Goal: Find specific page/section: Find specific page/section

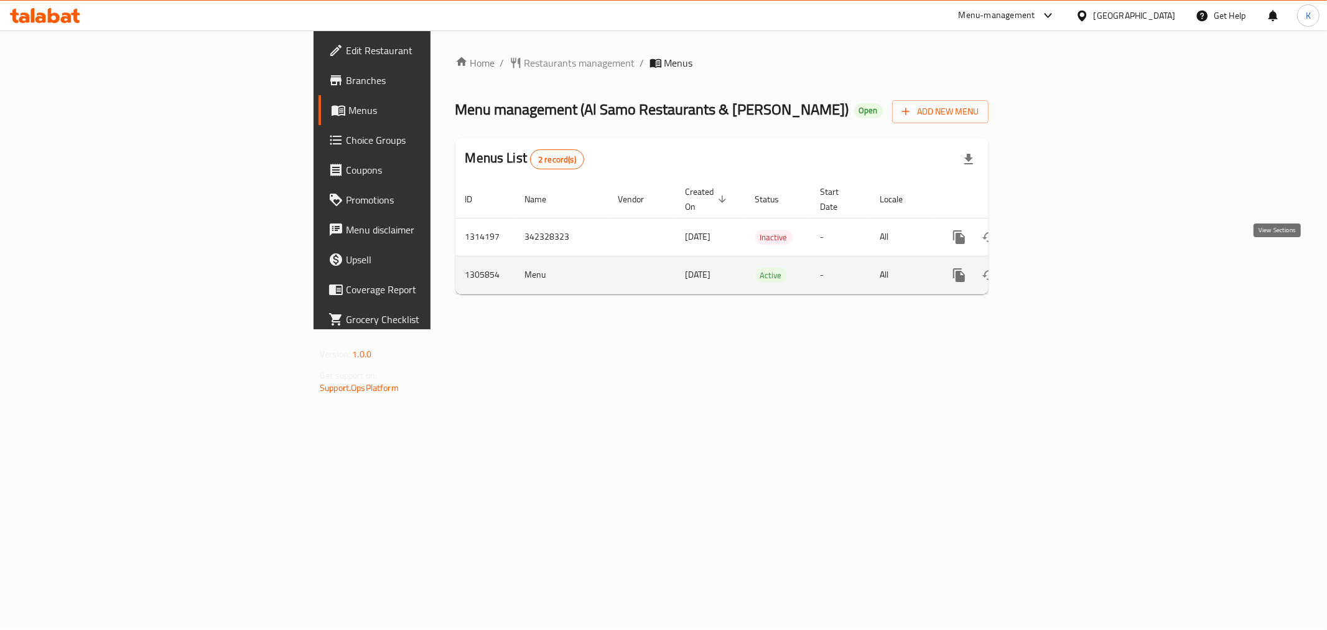
click at [1056, 268] on icon "enhanced table" at bounding box center [1049, 275] width 15 height 15
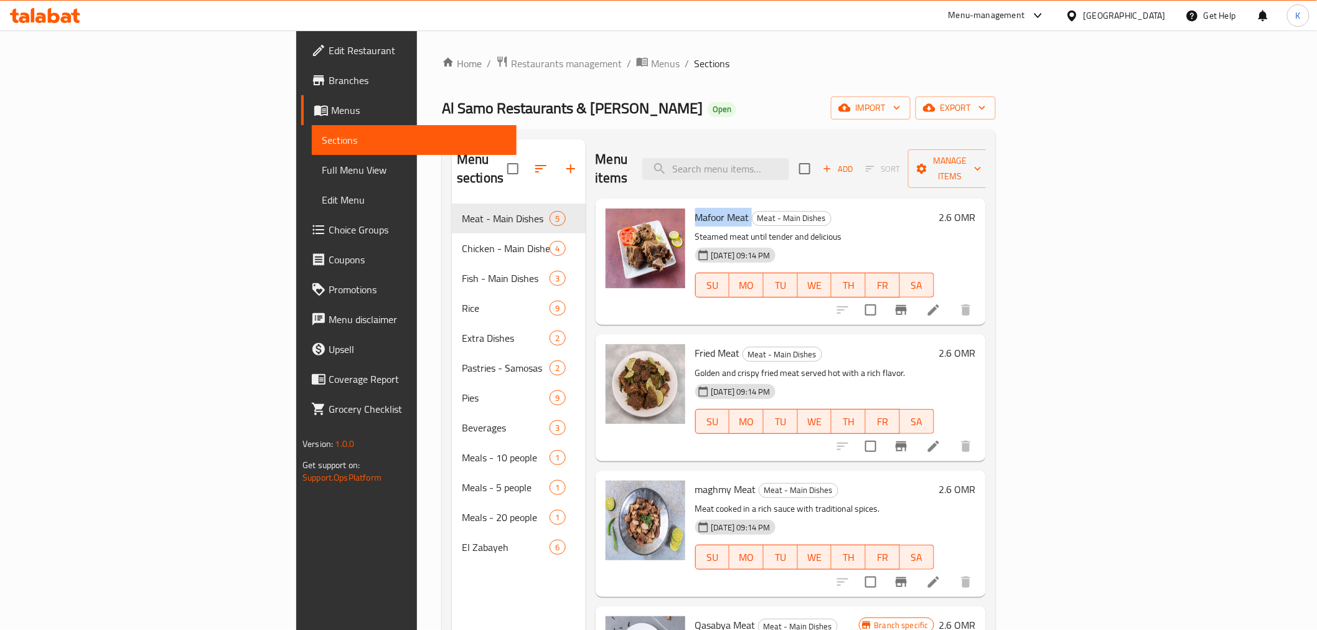
drag, startPoint x: 622, startPoint y: 198, endPoint x: 676, endPoint y: 201, distance: 54.2
click at [695, 208] on h6 "Mafoor Meat Meat - Main Dishes" at bounding box center [814, 216] width 239 height 17
click at [695, 208] on span "Mafoor Meat" at bounding box center [722, 217] width 54 height 19
drag, startPoint x: 674, startPoint y: 198, endPoint x: 620, endPoint y: 199, distance: 54.1
click at [695, 208] on span "Mafoor Meat" at bounding box center [722, 217] width 54 height 19
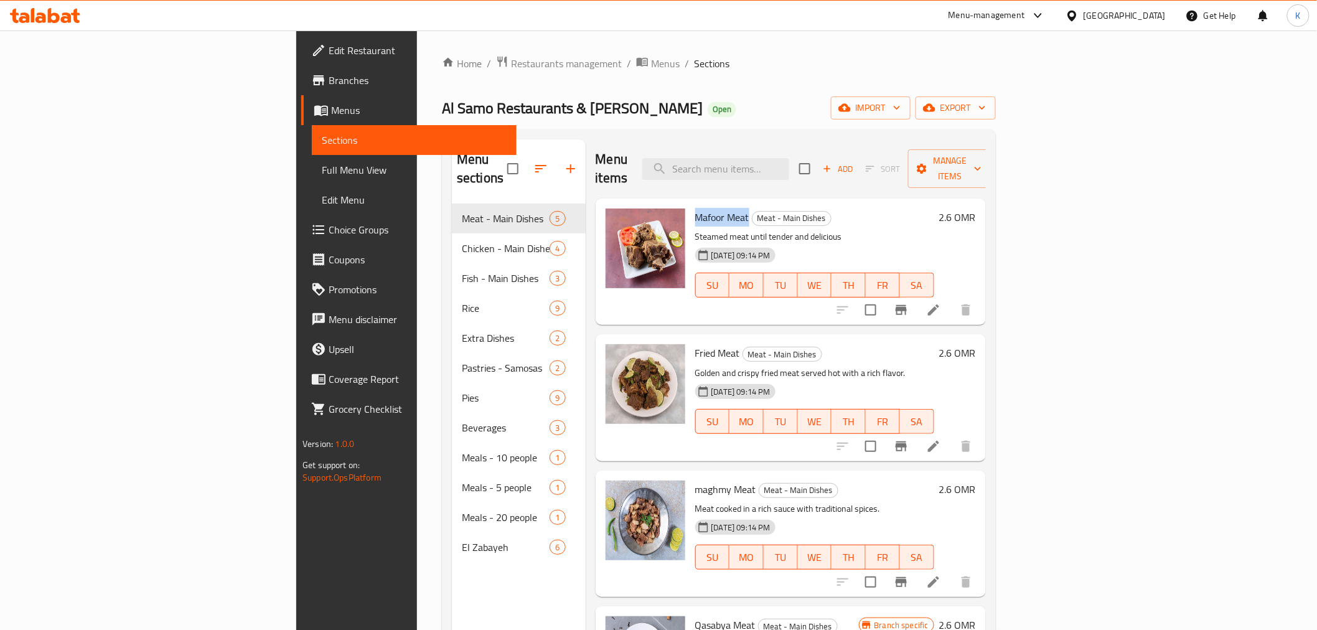
click at [695, 208] on span "Mafoor Meat" at bounding box center [722, 217] width 54 height 19
drag, startPoint x: 621, startPoint y: 197, endPoint x: 674, endPoint y: 200, distance: 53.6
click at [695, 208] on span "Mafoor Meat" at bounding box center [722, 217] width 54 height 19
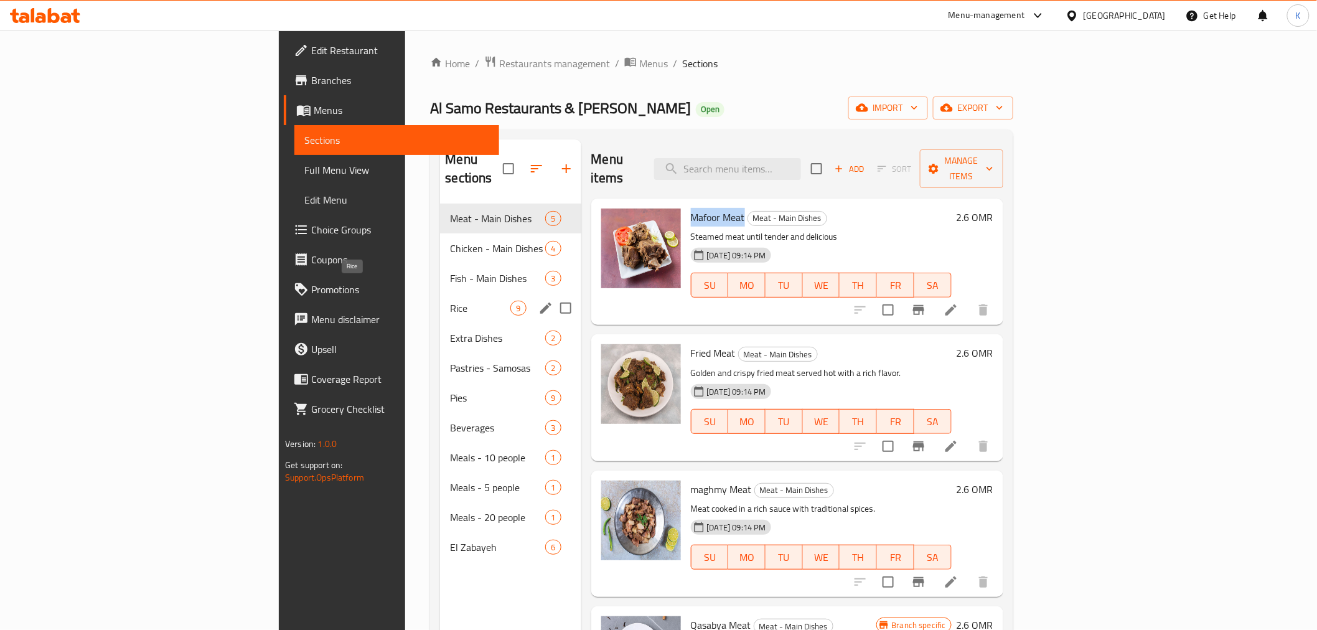
click at [450, 301] on span "Rice" at bounding box center [480, 308] width 60 height 15
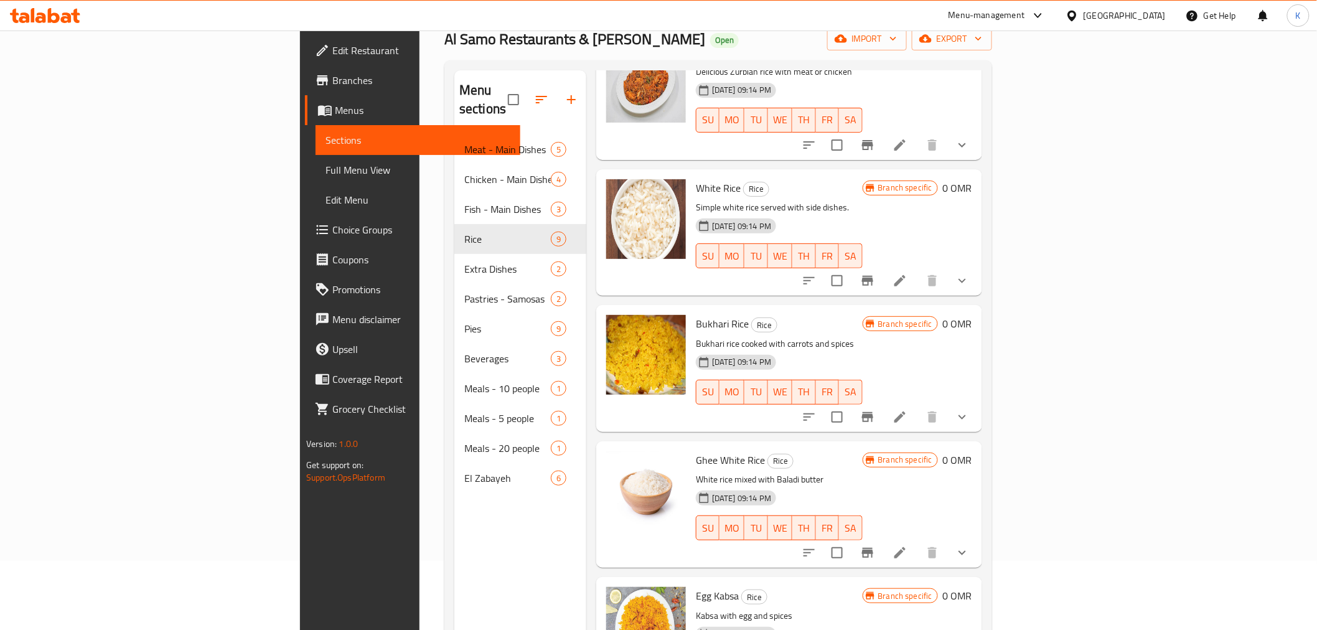
scroll to position [483, 0]
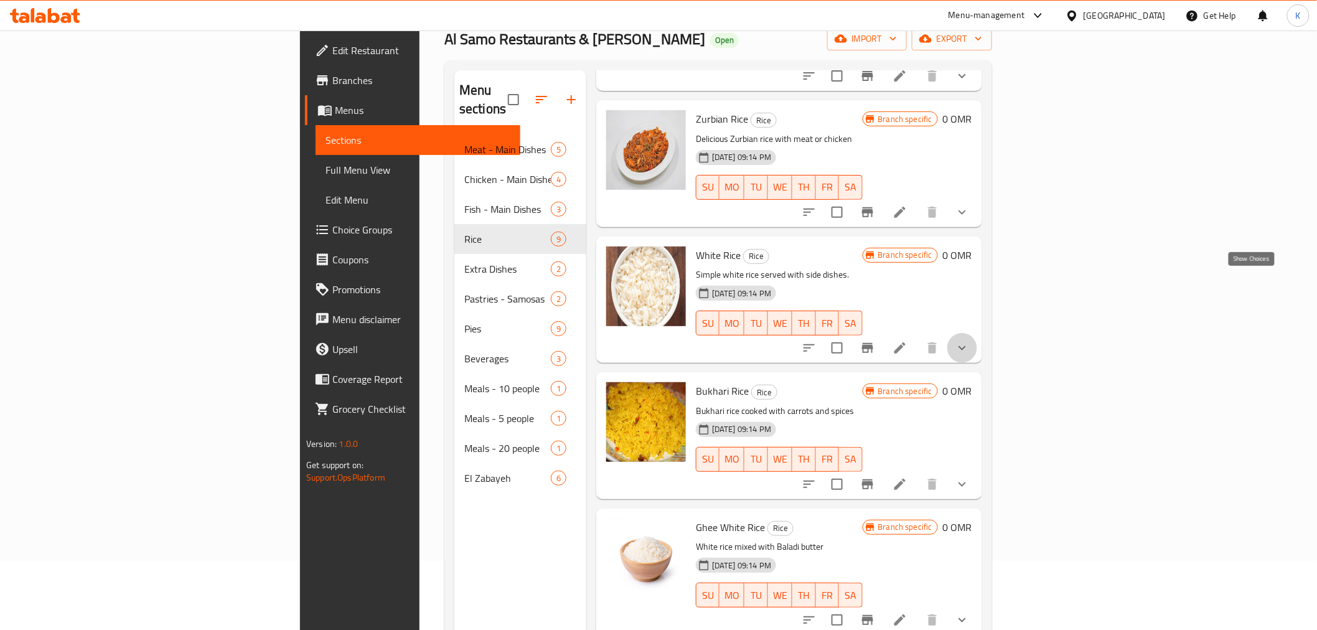
click at [969, 340] on icon "show more" at bounding box center [961, 347] width 15 height 15
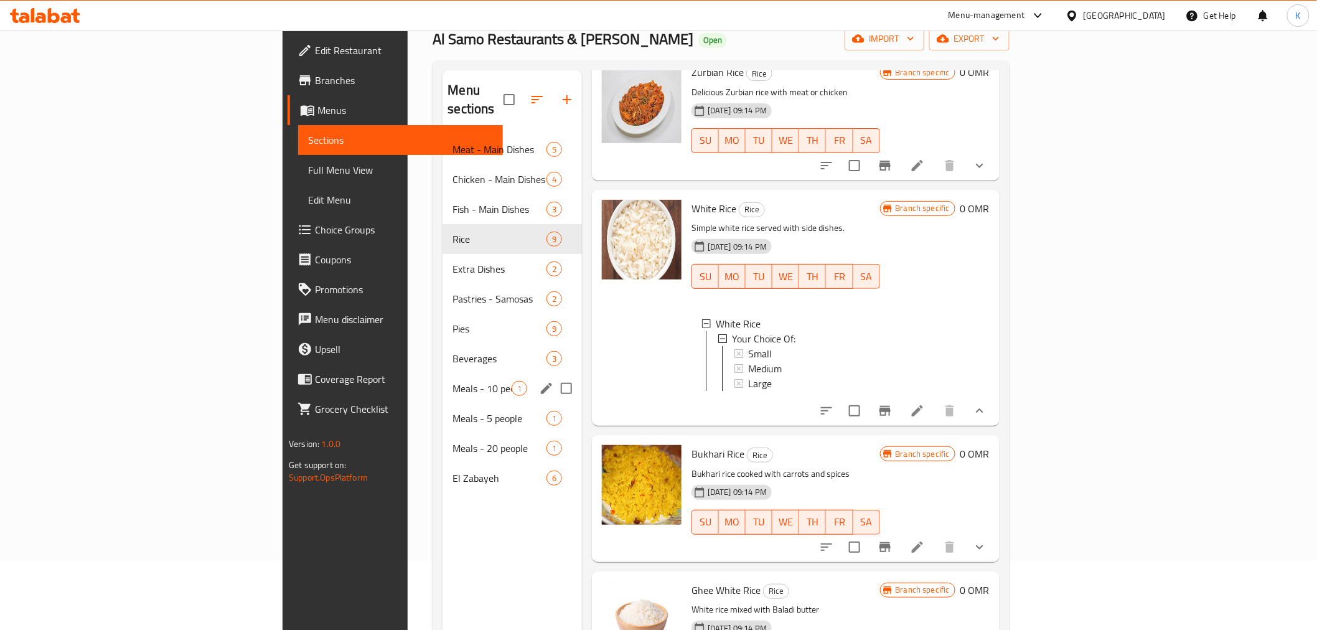
click at [442, 378] on div "Meals - 10 people 1" at bounding box center [511, 388] width 139 height 30
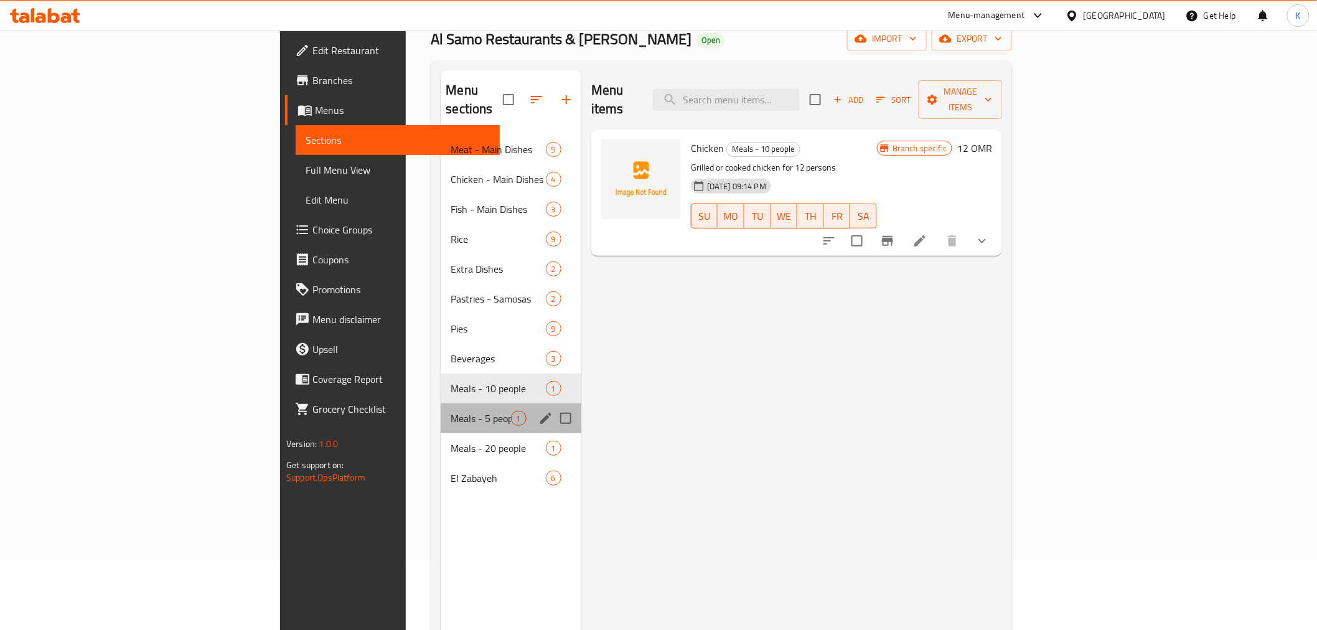
click at [441, 407] on div "Meals - 5 people 1" at bounding box center [511, 418] width 140 height 30
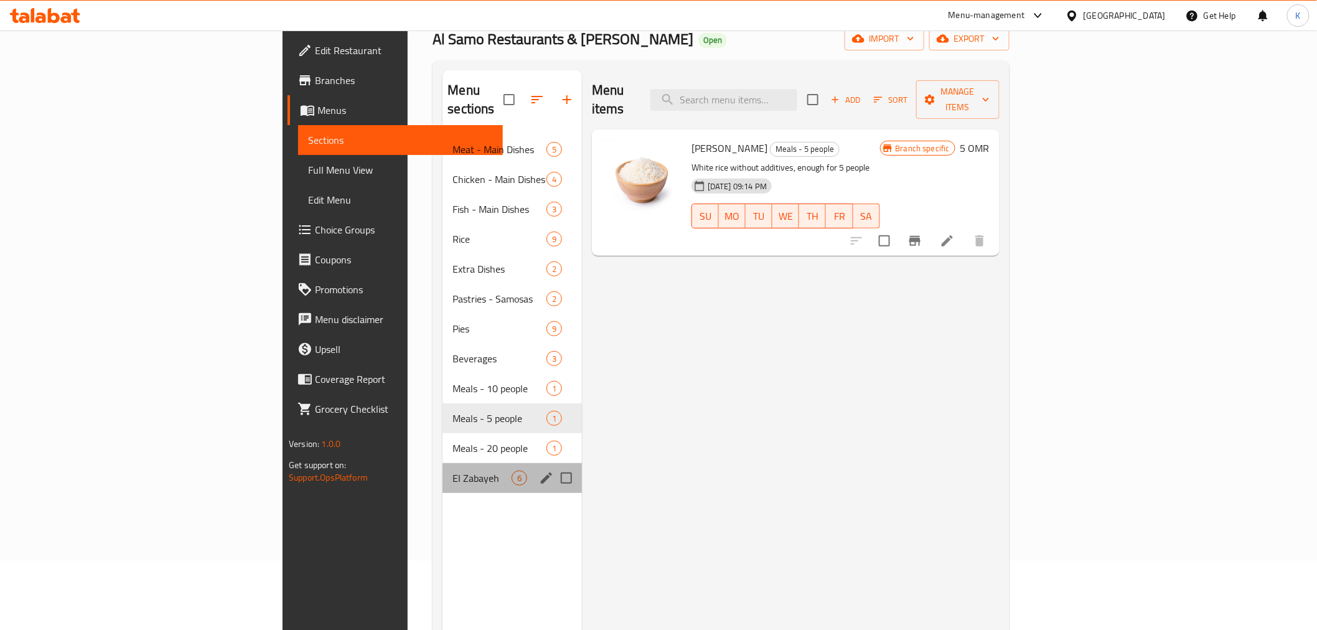
click at [442, 463] on div "El Zabayeh 6" at bounding box center [511, 478] width 139 height 30
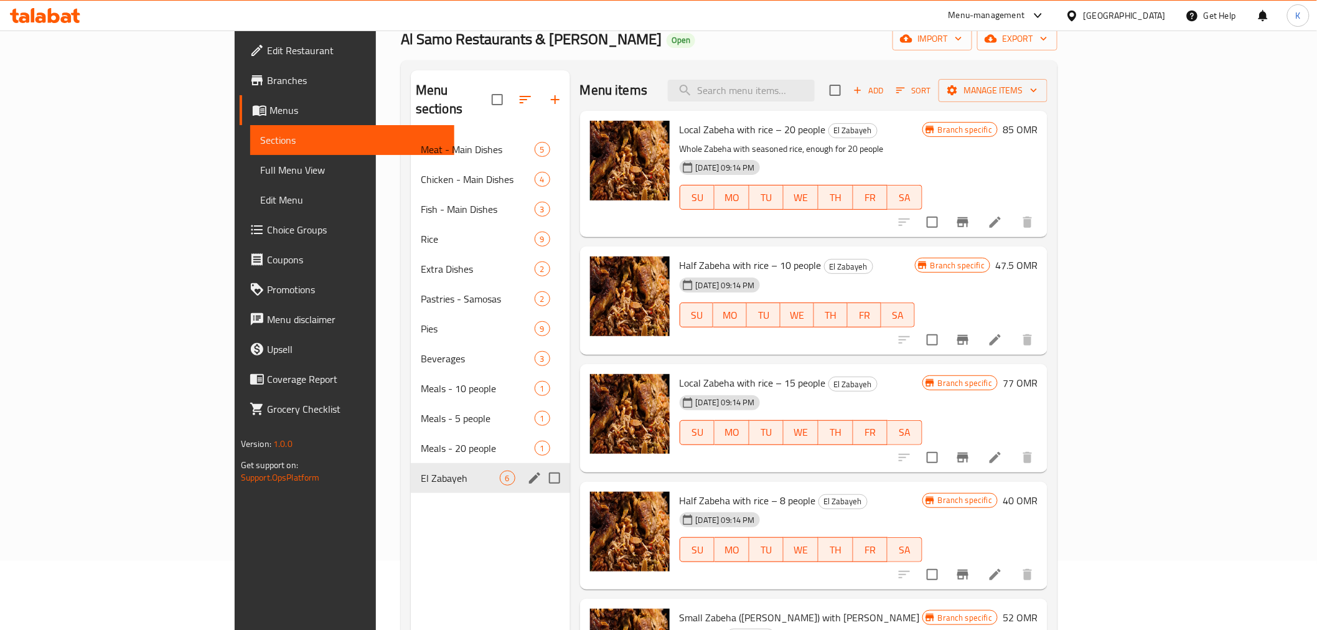
click at [421, 441] on span "Meals - 20 people" at bounding box center [478, 448] width 114 height 15
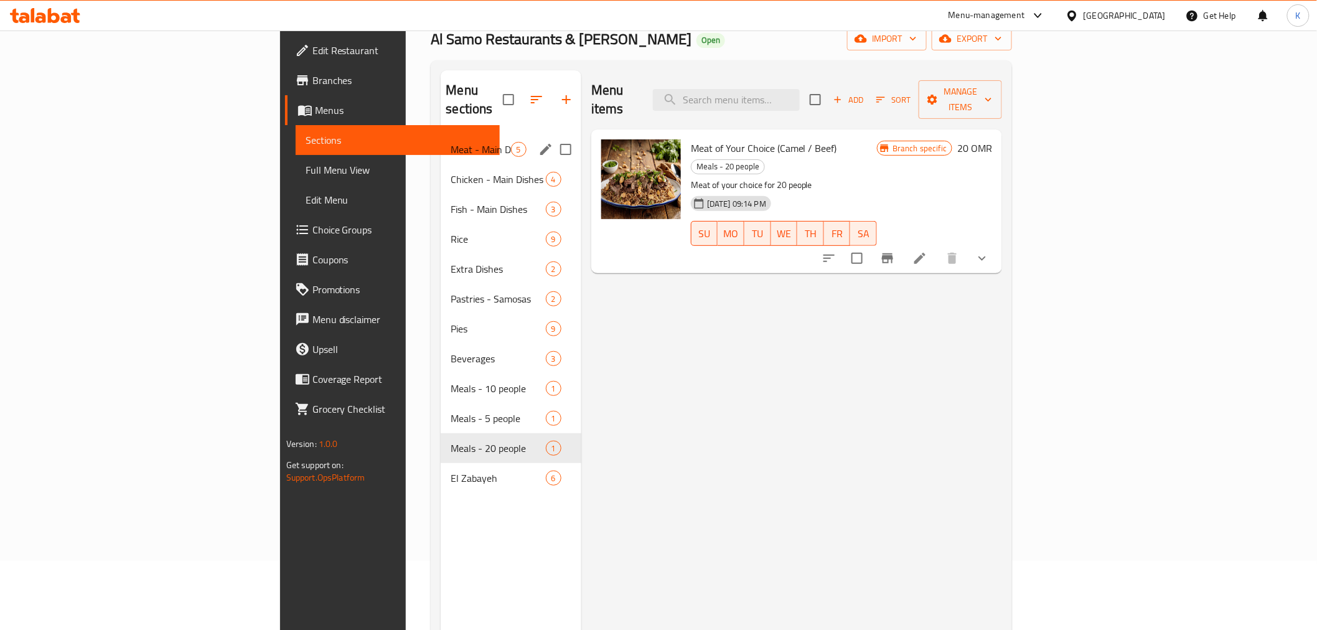
click at [450, 142] on span "Meat - Main Dishes" at bounding box center [480, 149] width 60 height 15
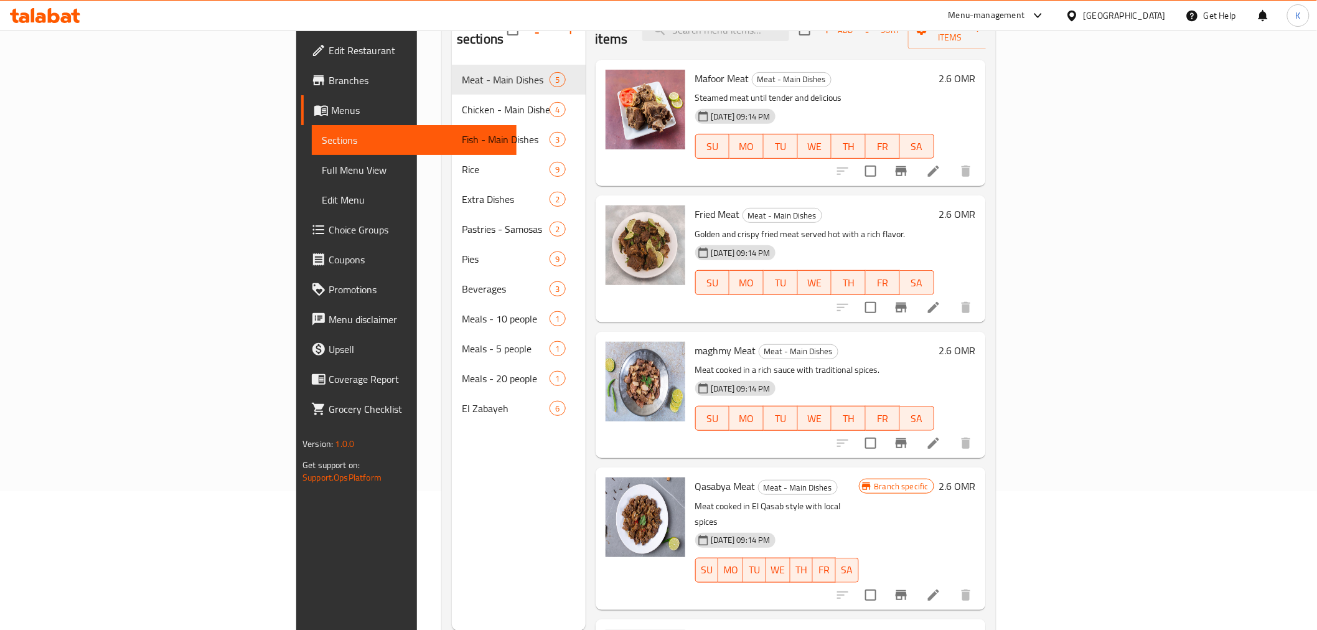
scroll to position [105, 0]
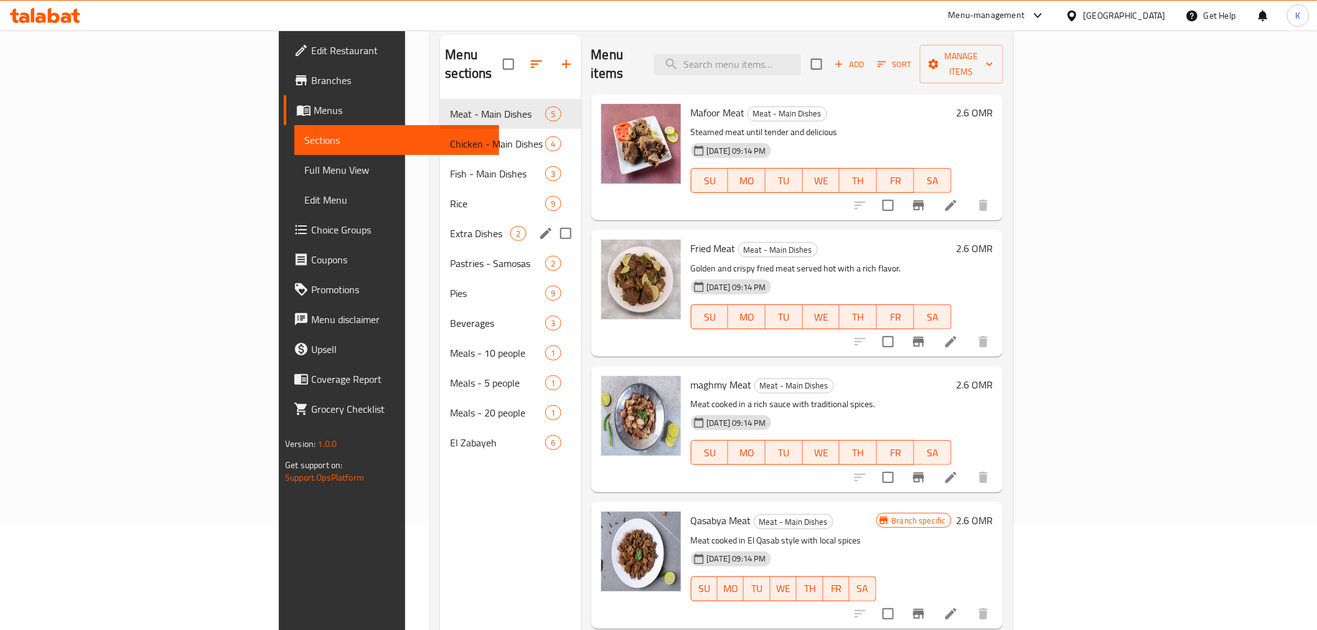
click at [440, 218] on div "Extra Dishes 2" at bounding box center [510, 233] width 141 height 30
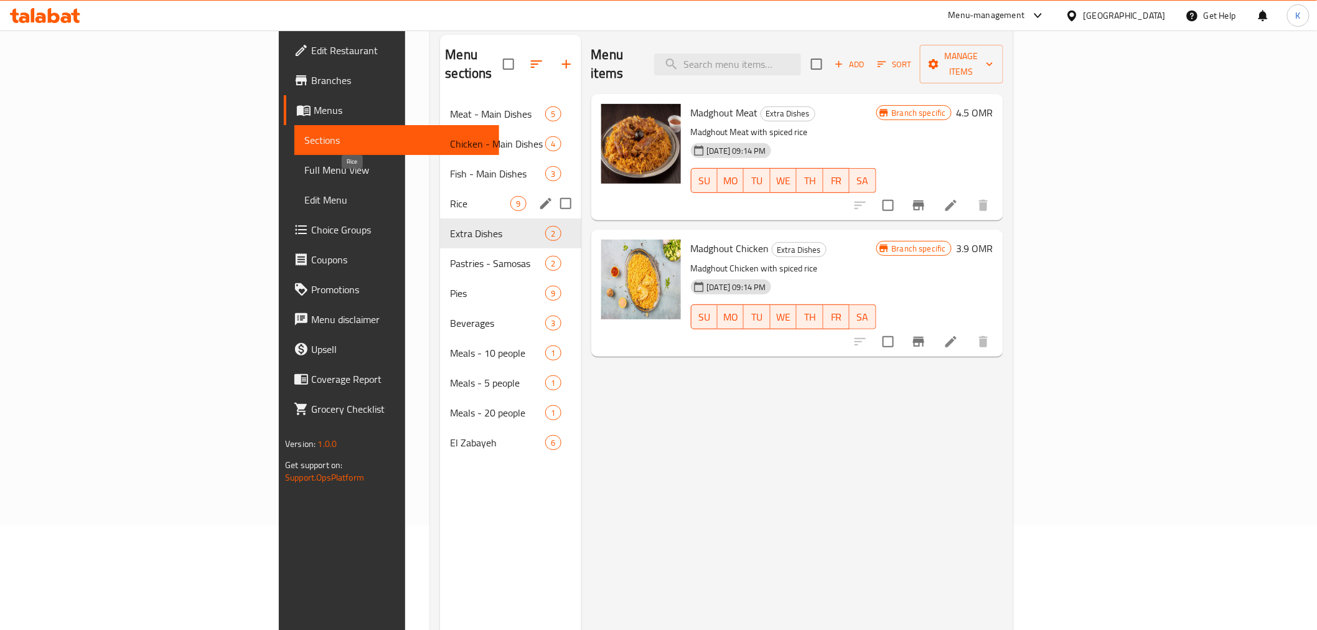
click at [450, 196] on span "Rice" at bounding box center [480, 203] width 60 height 15
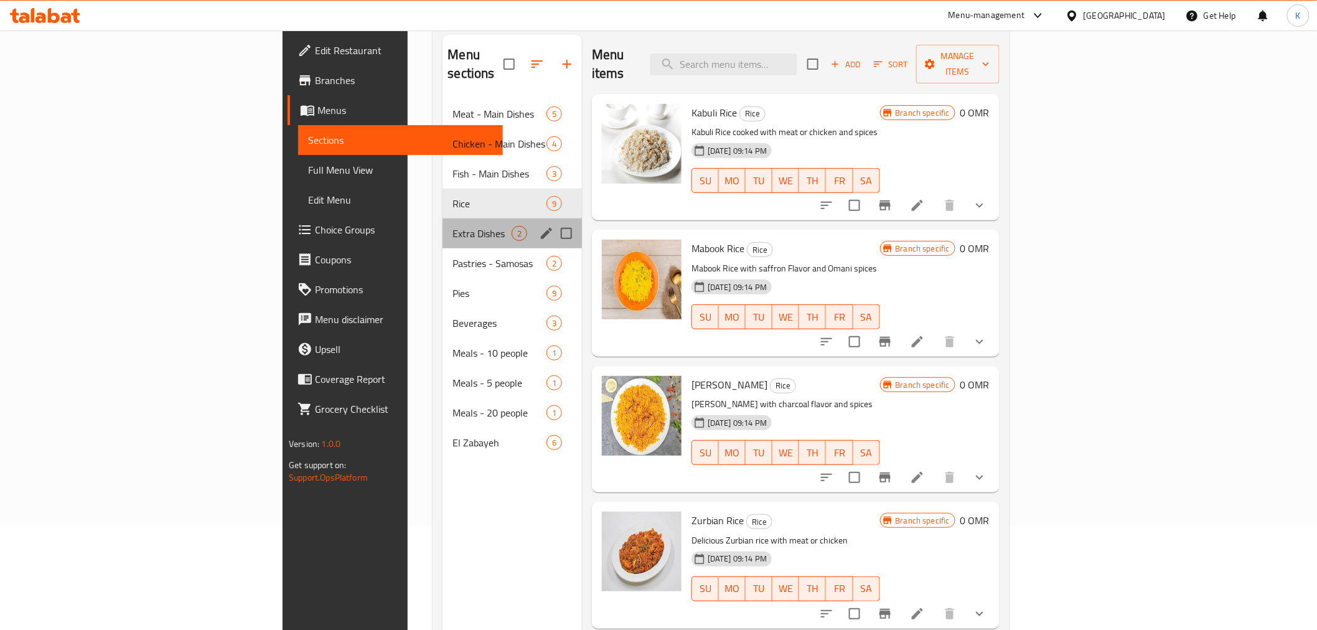
click at [442, 218] on div "Extra Dishes 2" at bounding box center [511, 233] width 139 height 30
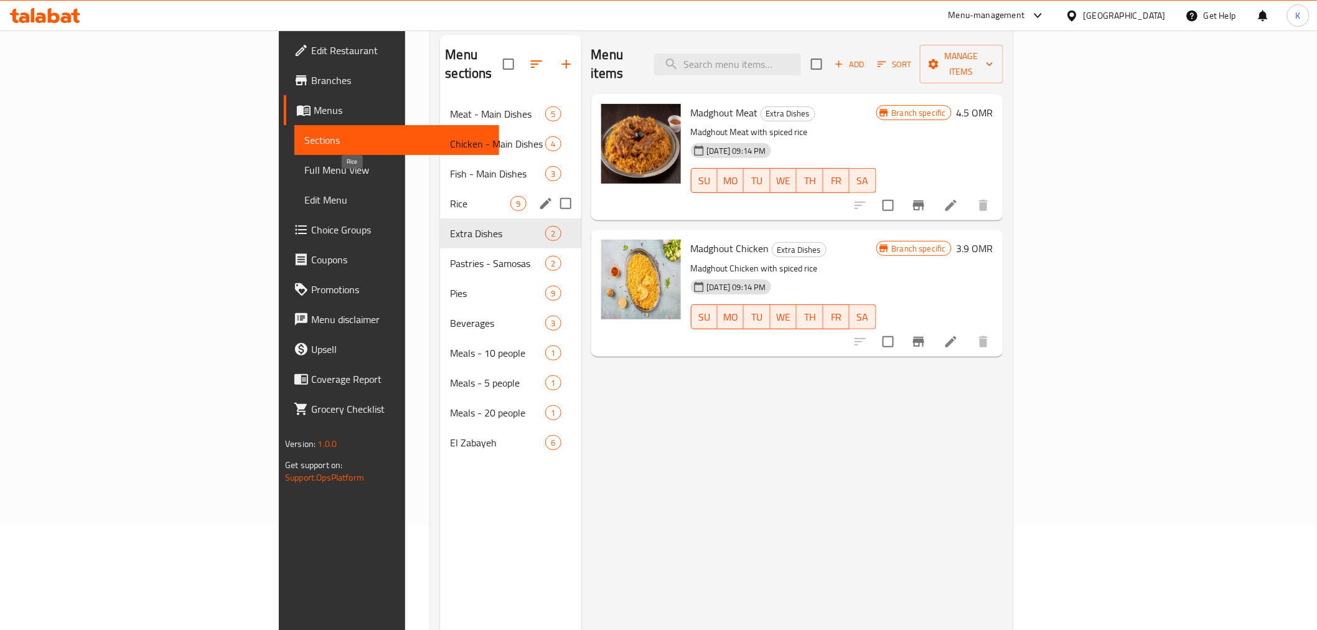
click at [450, 196] on span "Rice" at bounding box center [480, 203] width 60 height 15
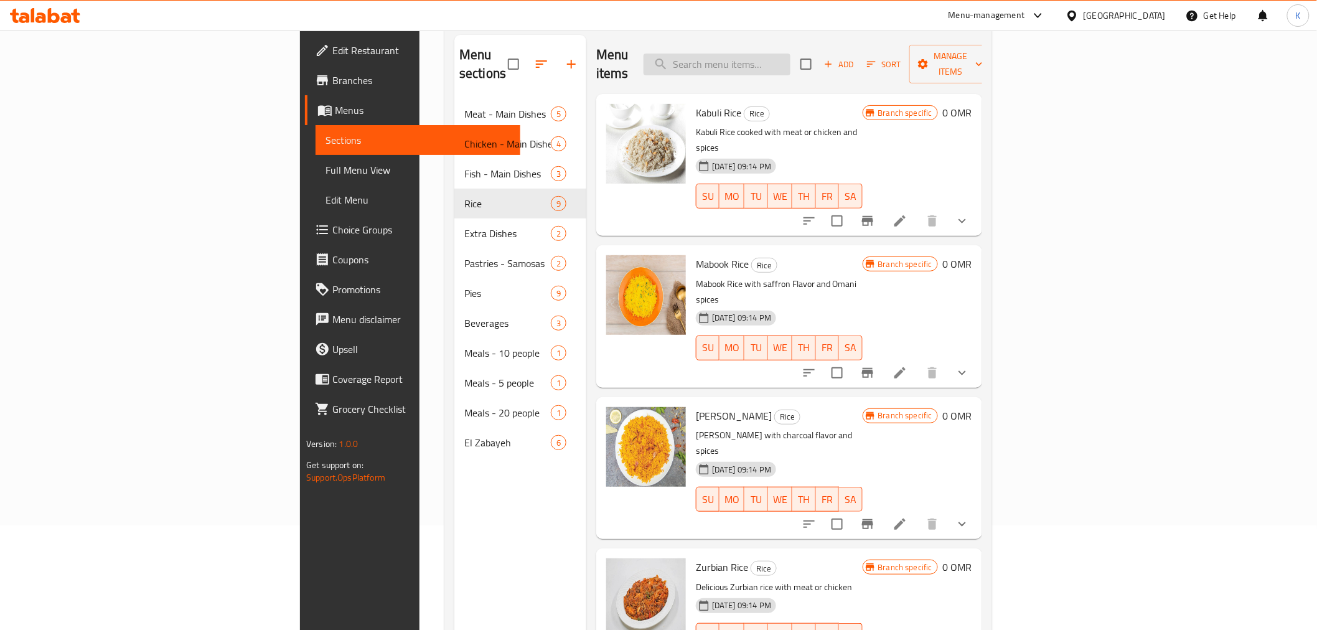
click at [790, 54] on input "search" at bounding box center [716, 65] width 147 height 22
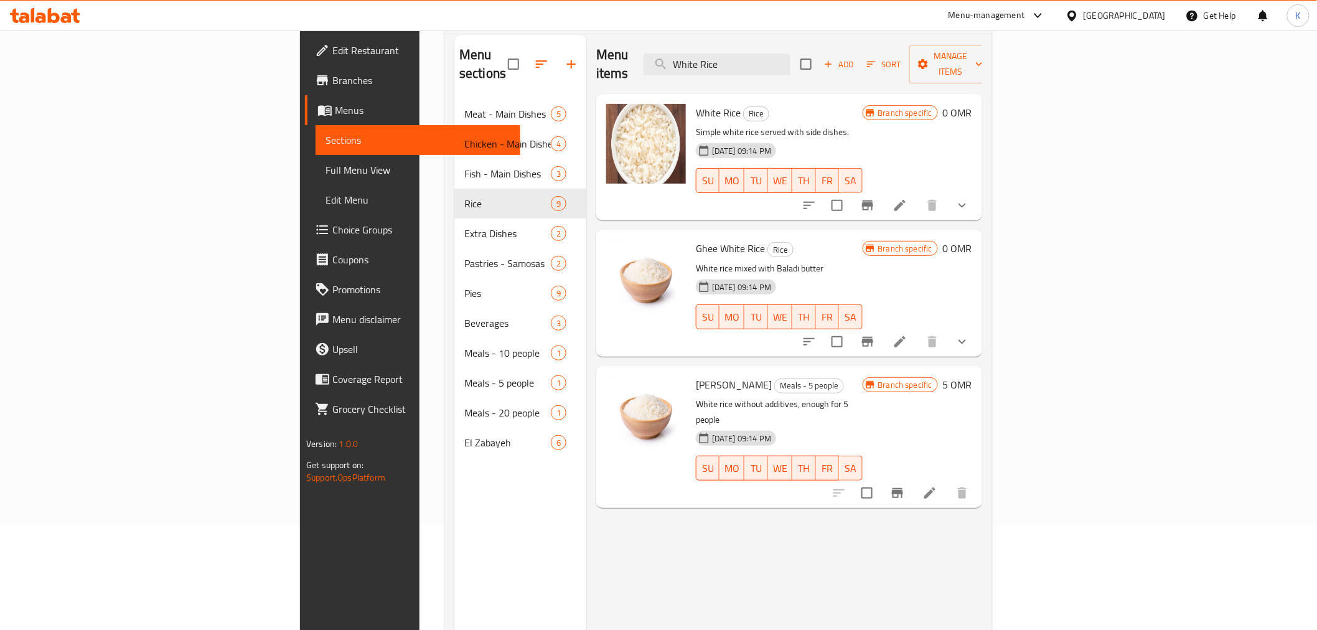
type input "White Rice"
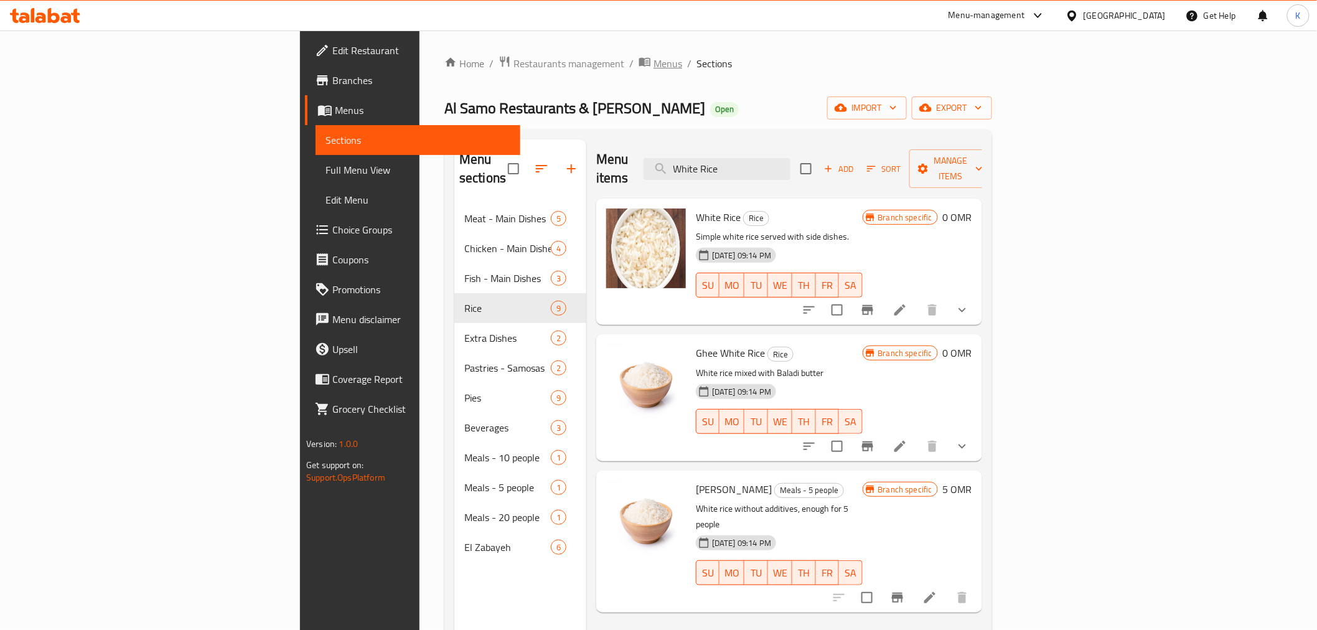
click at [653, 65] on span "Menus" at bounding box center [667, 63] width 29 height 15
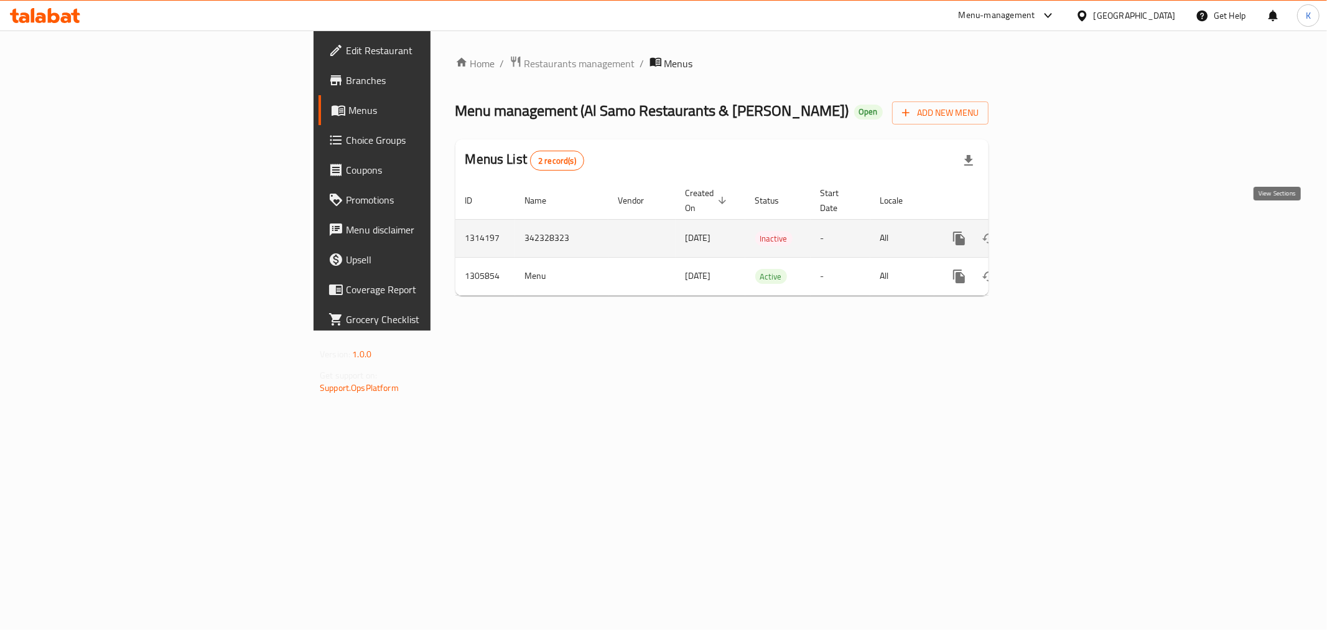
click at [1056, 231] on icon "enhanced table" at bounding box center [1049, 238] width 15 height 15
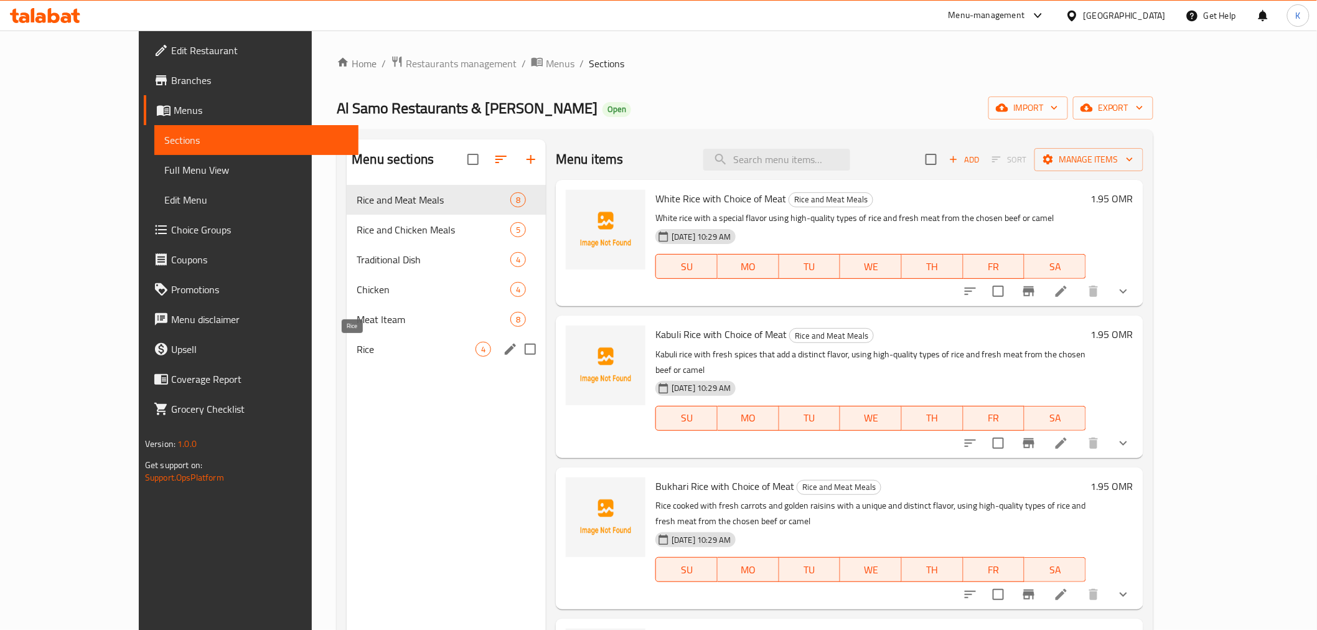
click at [357, 348] on span "Rice" at bounding box center [416, 349] width 119 height 15
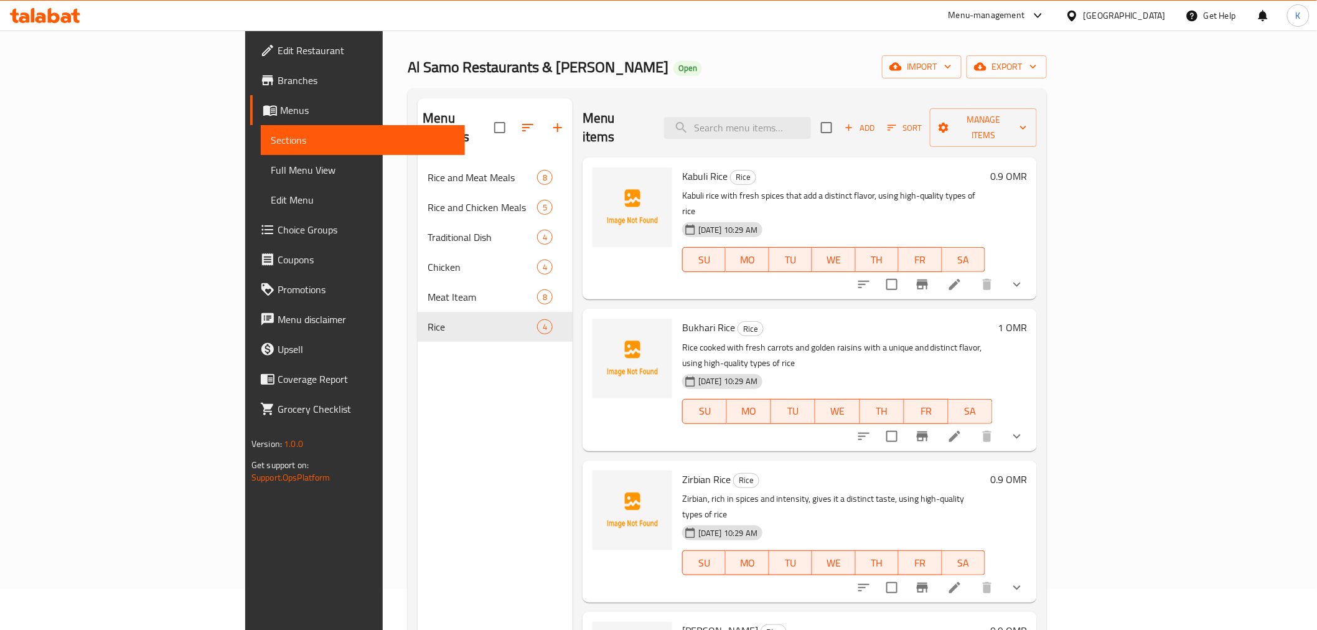
scroll to position [35, 0]
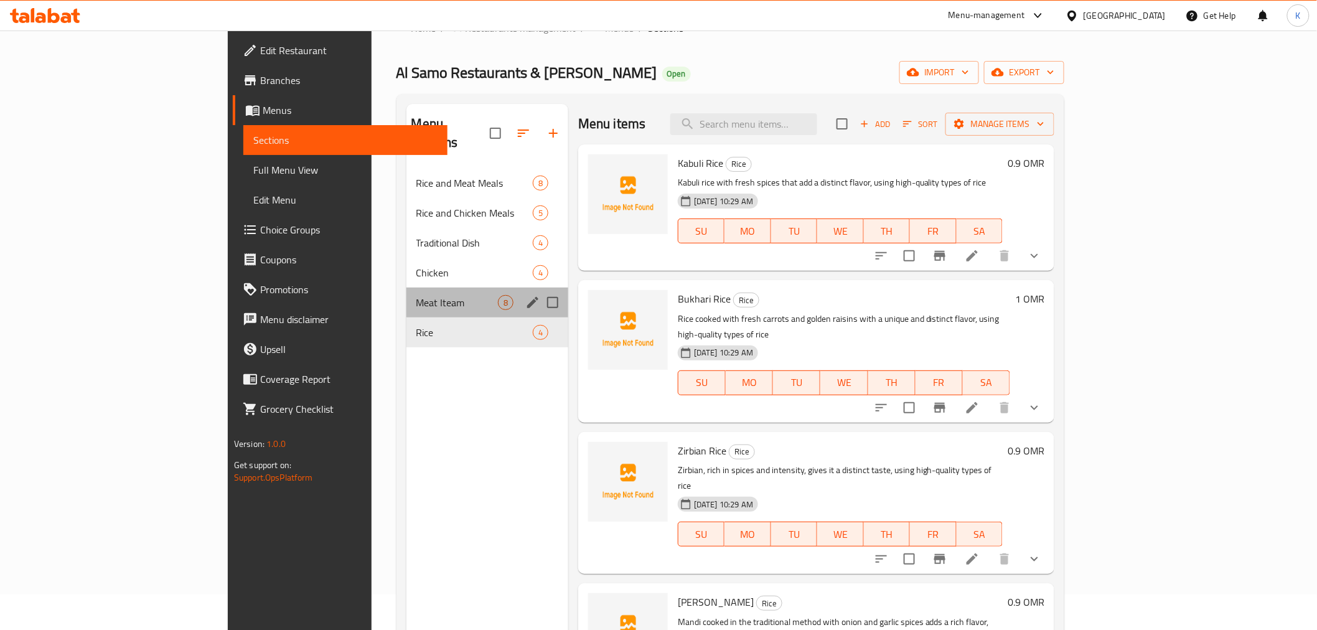
click at [406, 291] on div "Meat Iteam 8" at bounding box center [487, 302] width 162 height 30
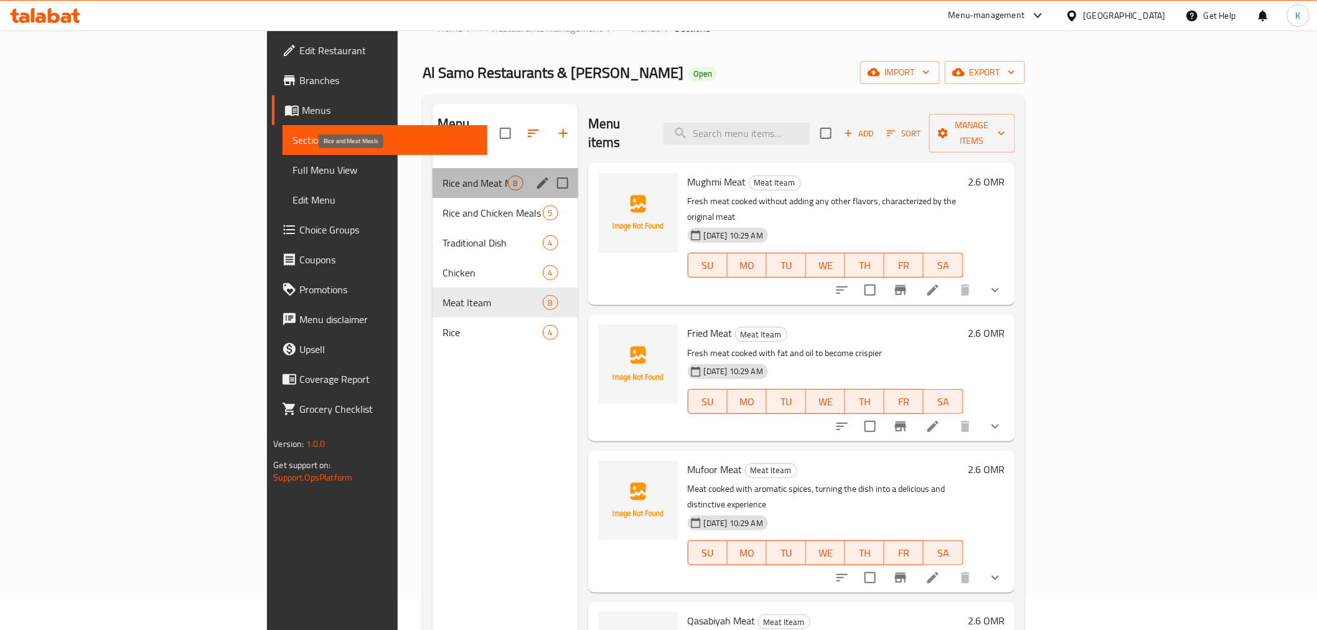
click at [442, 175] on span "Rice and Meat Meals" at bounding box center [474, 182] width 65 height 15
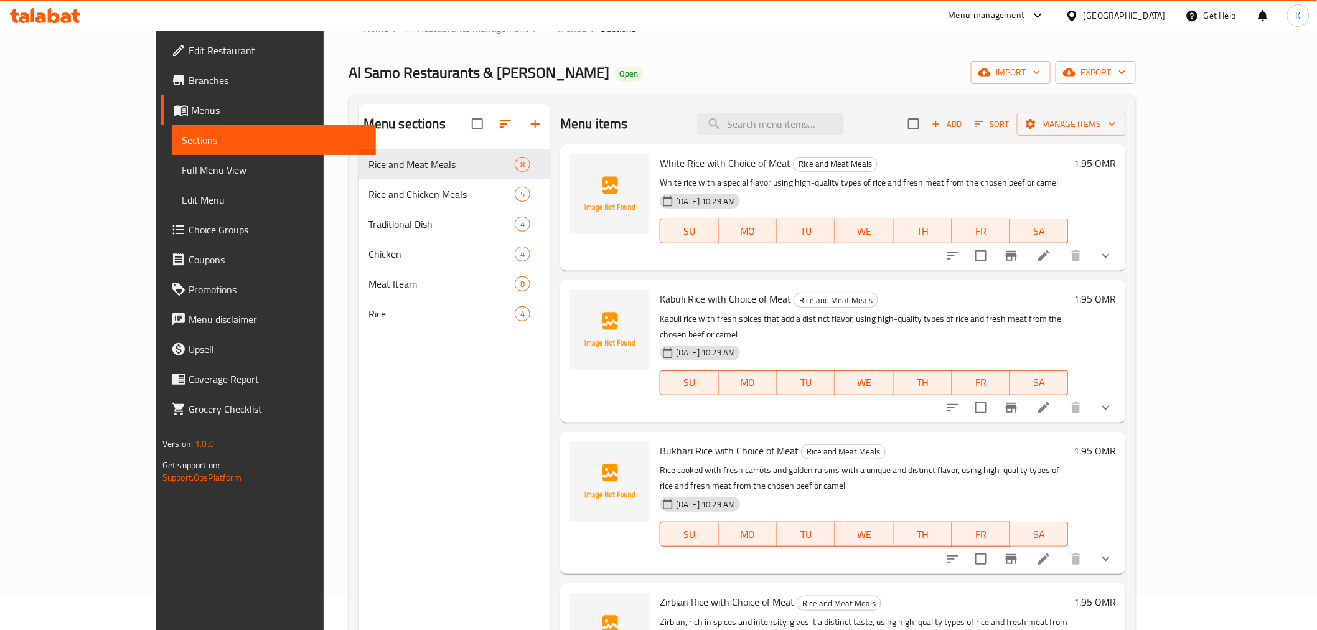
click at [1121, 250] on button "show more" at bounding box center [1106, 256] width 30 height 30
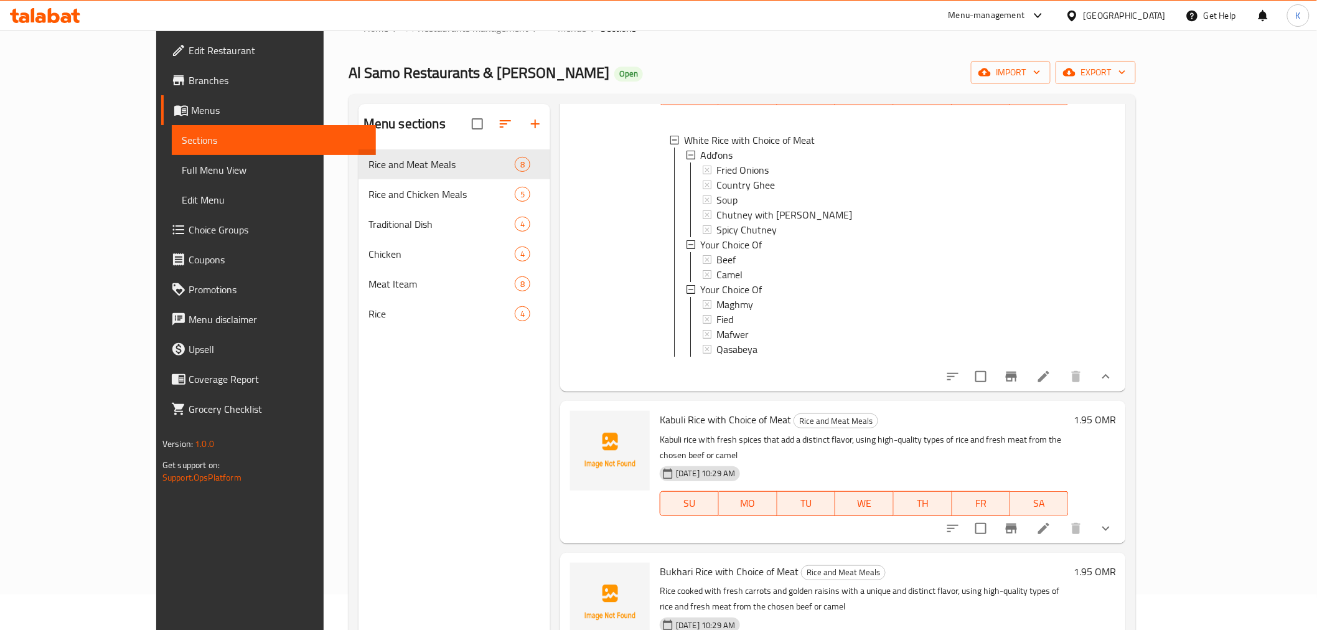
scroll to position [1, 0]
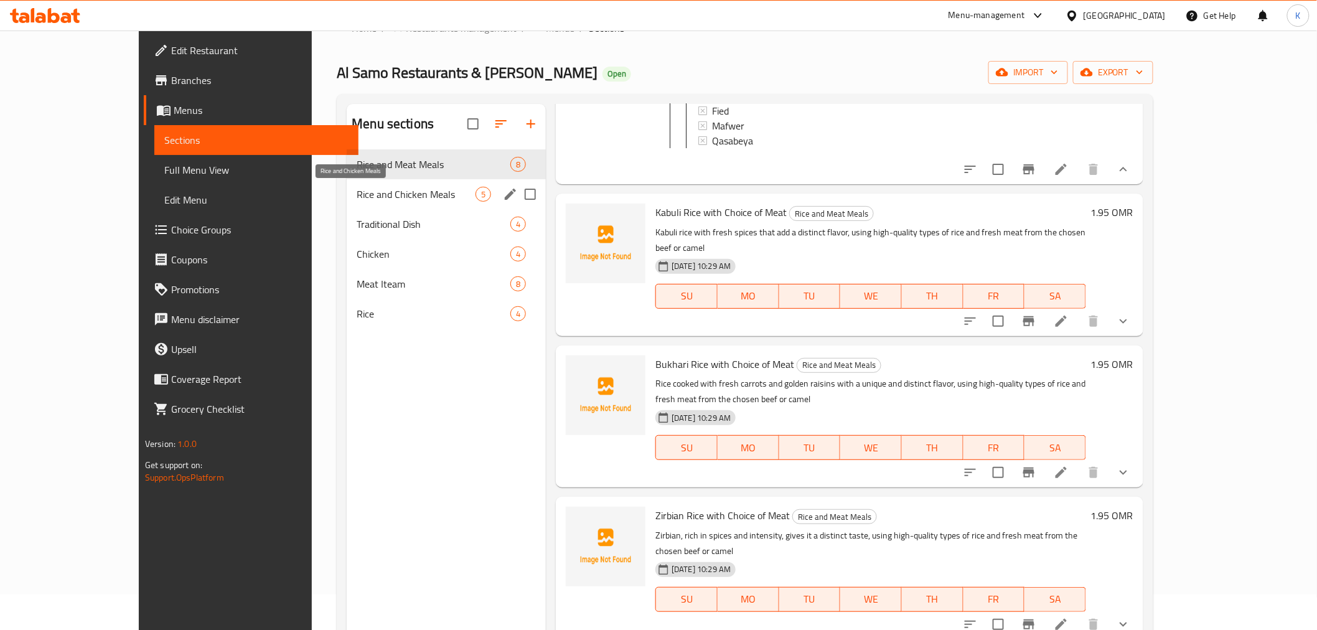
click at [357, 193] on span "Rice and Chicken Meals" at bounding box center [416, 194] width 119 height 15
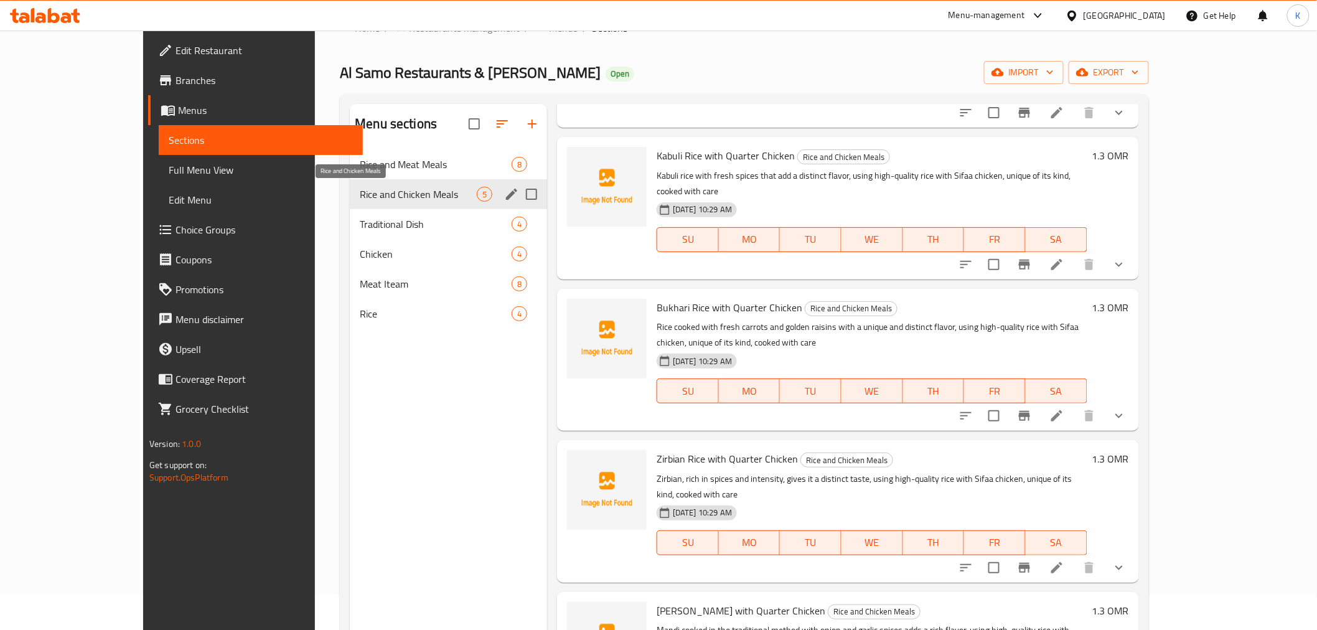
scroll to position [81, 0]
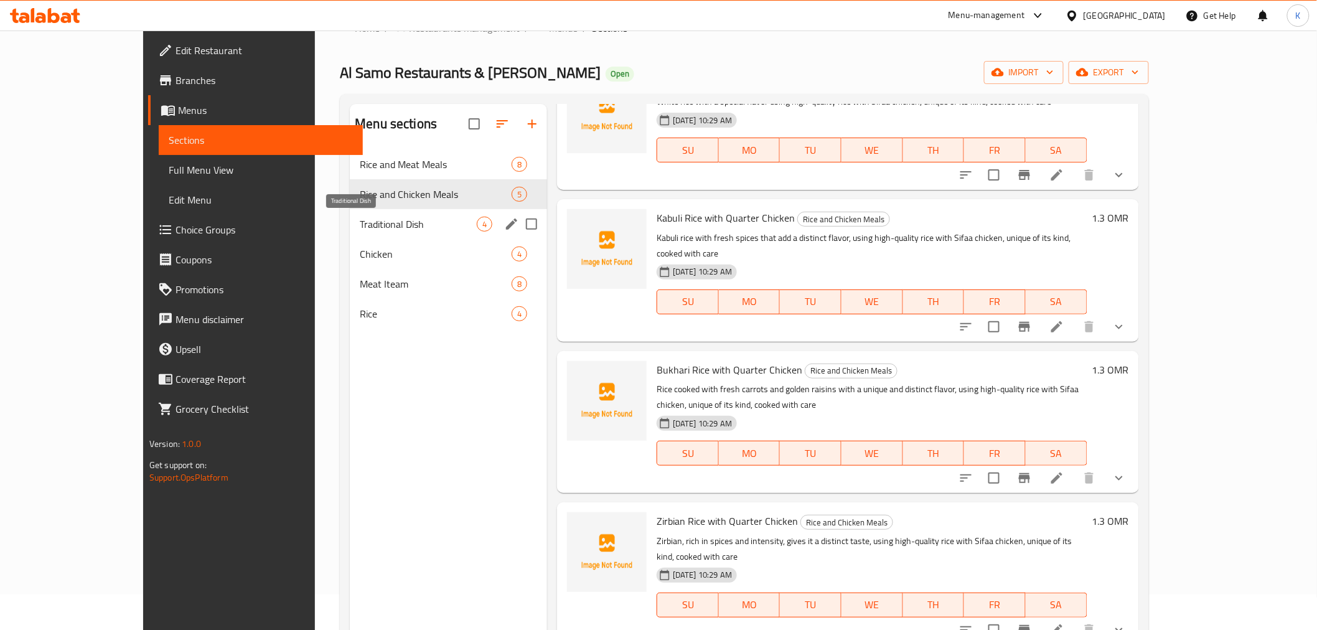
click at [360, 217] on span "Traditional Dish" at bounding box center [418, 224] width 117 height 15
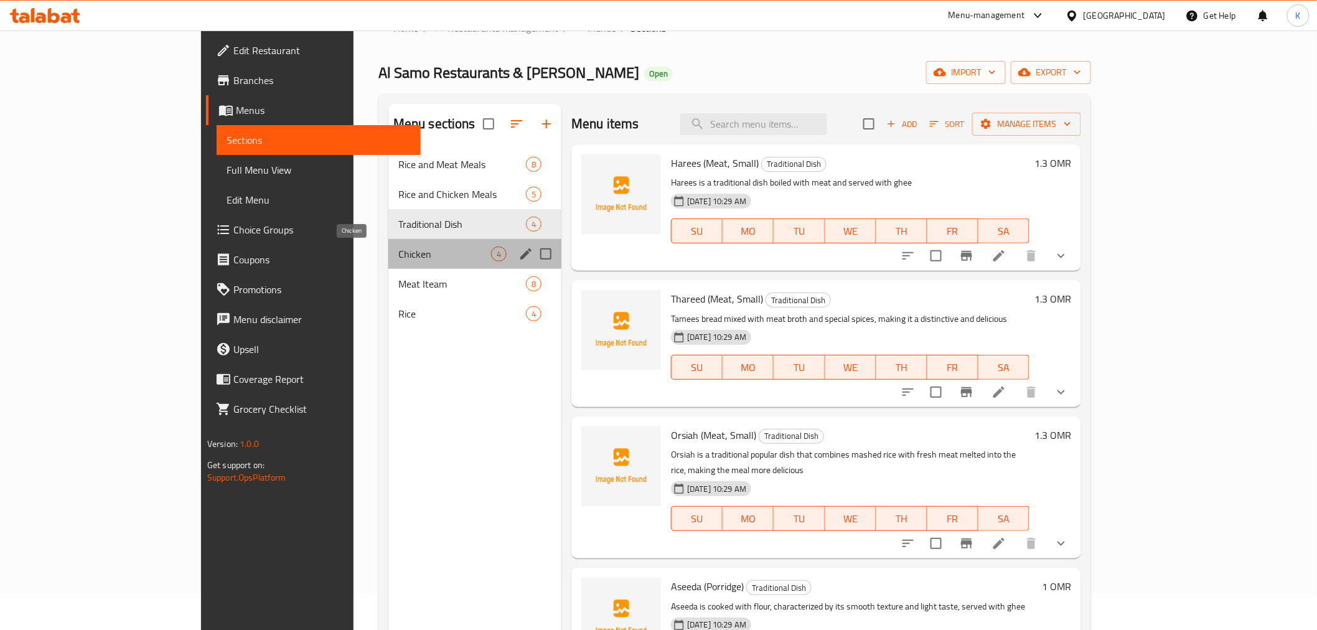
click at [398, 252] on span "Chicken" at bounding box center [444, 253] width 93 height 15
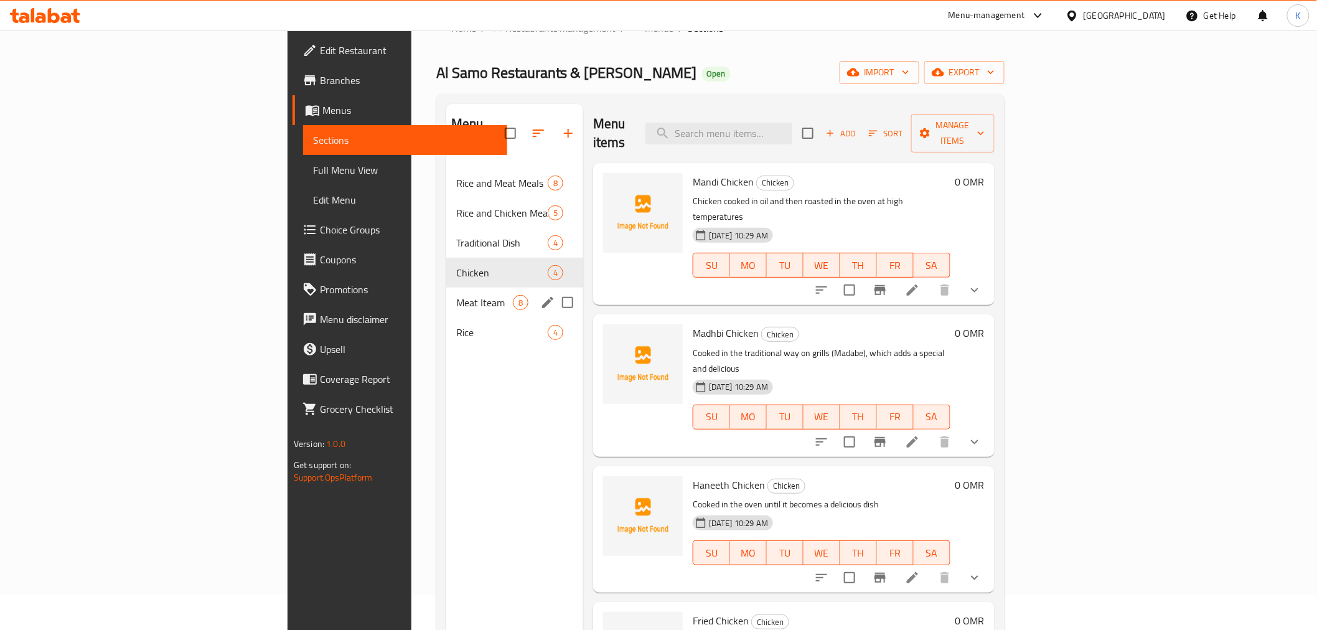
click at [446, 291] on div "Meat Iteam 8" at bounding box center [514, 302] width 137 height 30
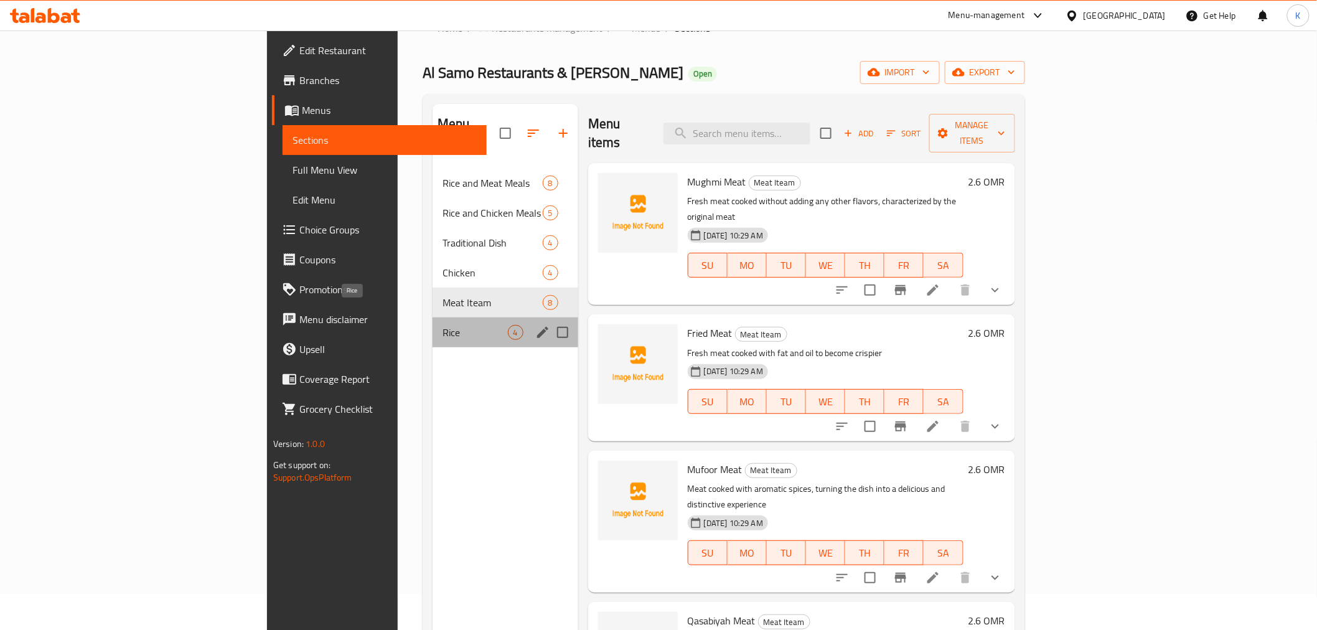
click at [442, 325] on span "Rice" at bounding box center [474, 332] width 65 height 15
